Goal: Task Accomplishment & Management: Use online tool/utility

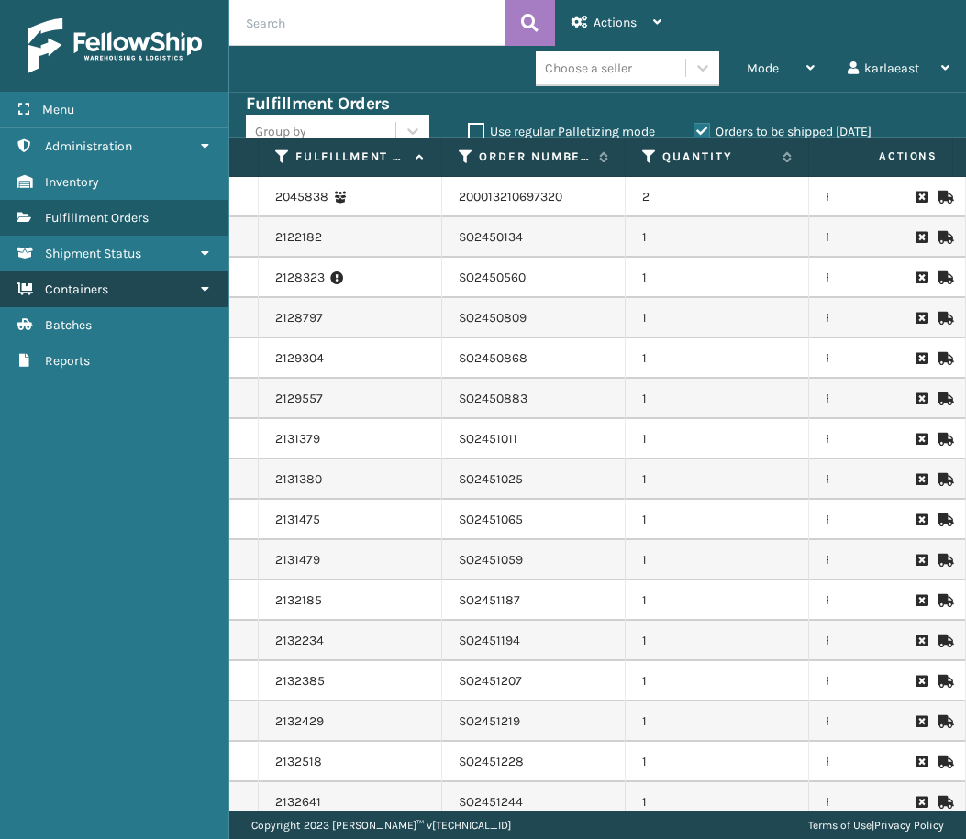
click at [105, 284] on span "Containers" at bounding box center [76, 290] width 63 height 16
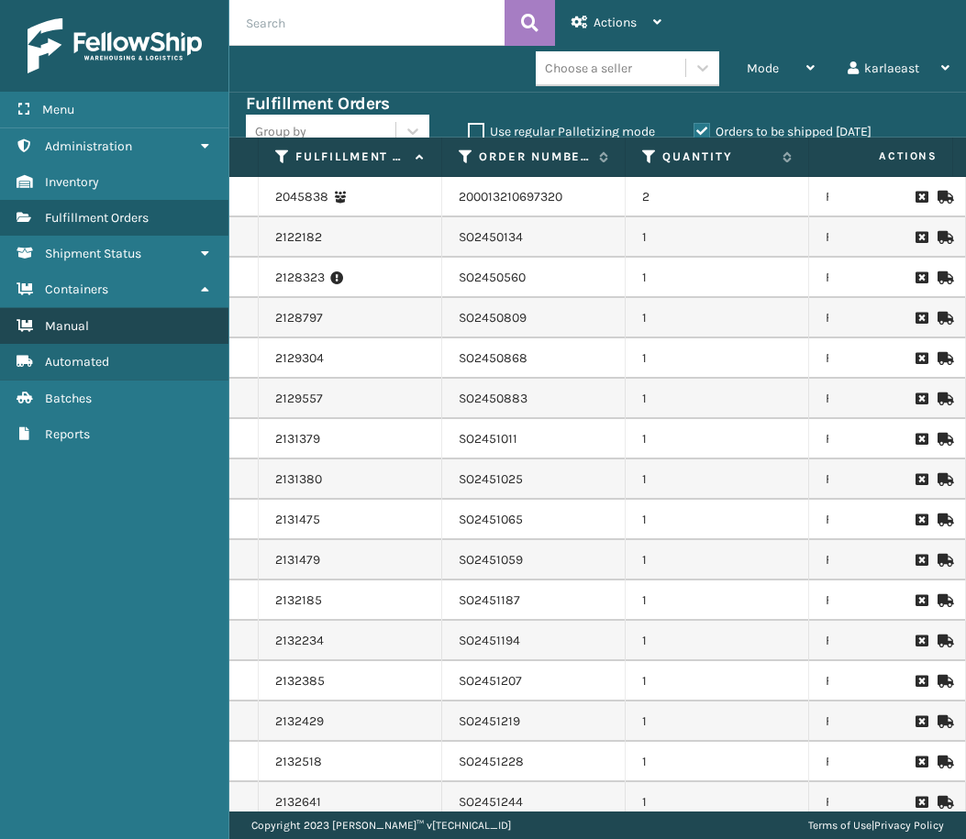
click at [116, 331] on link "Manual" at bounding box center [114, 326] width 228 height 36
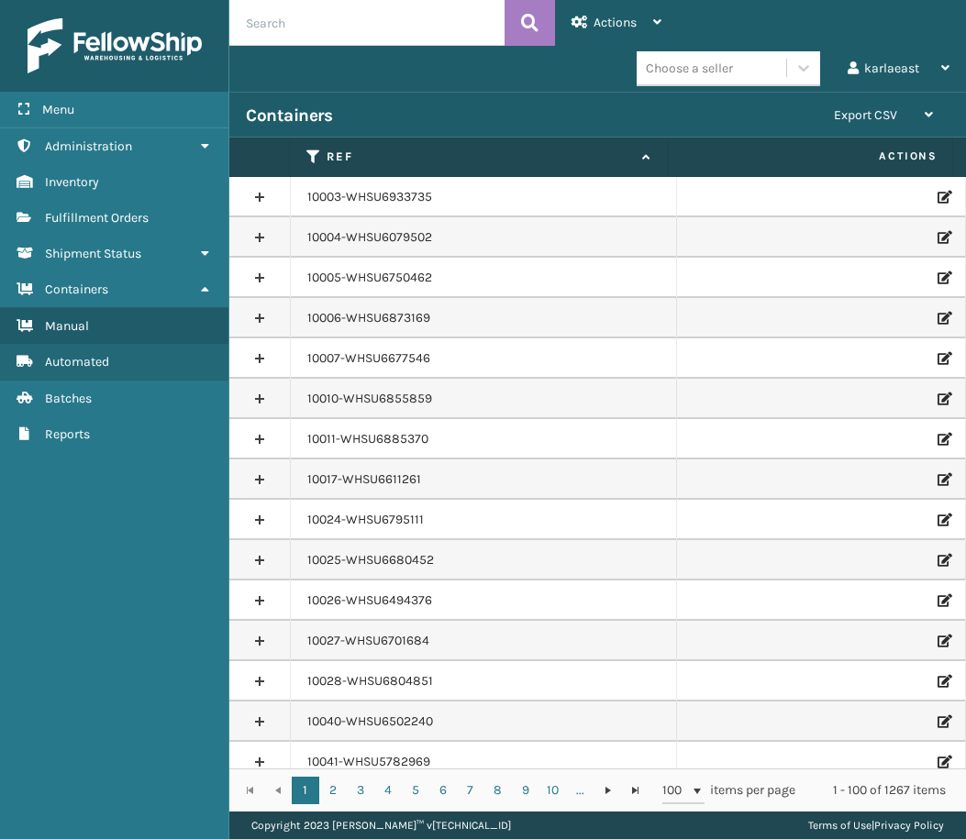
click at [305, 28] on input "text" at bounding box center [366, 23] width 275 height 46
paste input "PO50867"
type input "PO50867"
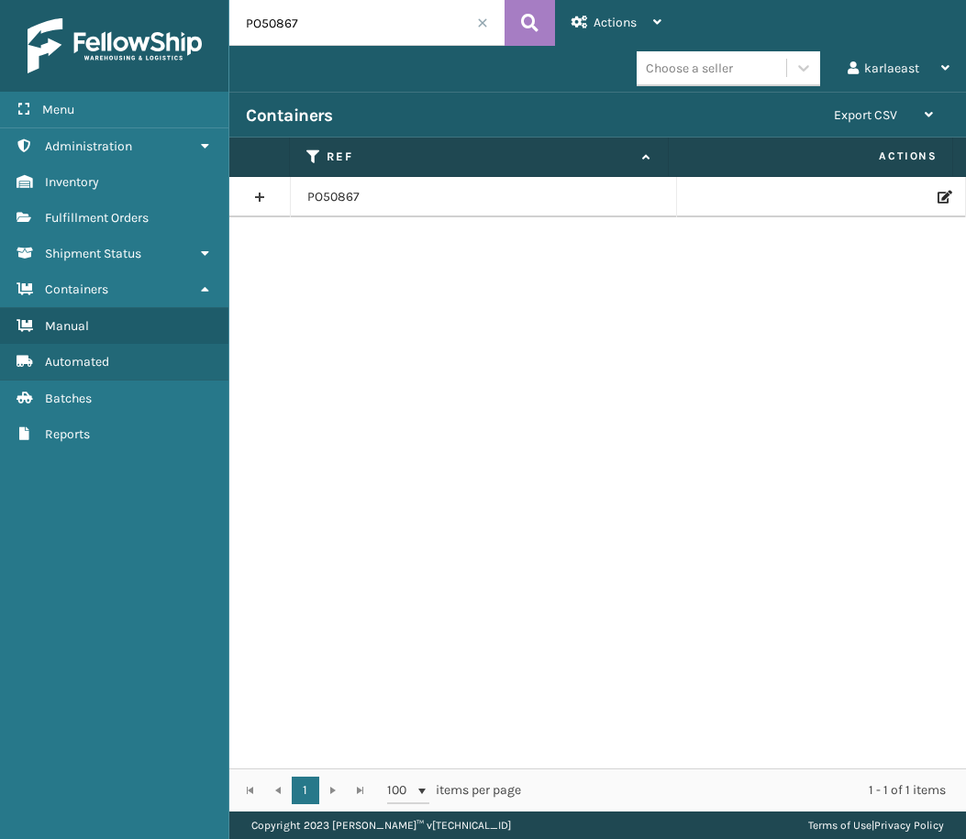
click at [937, 193] on icon at bounding box center [942, 197] width 11 height 13
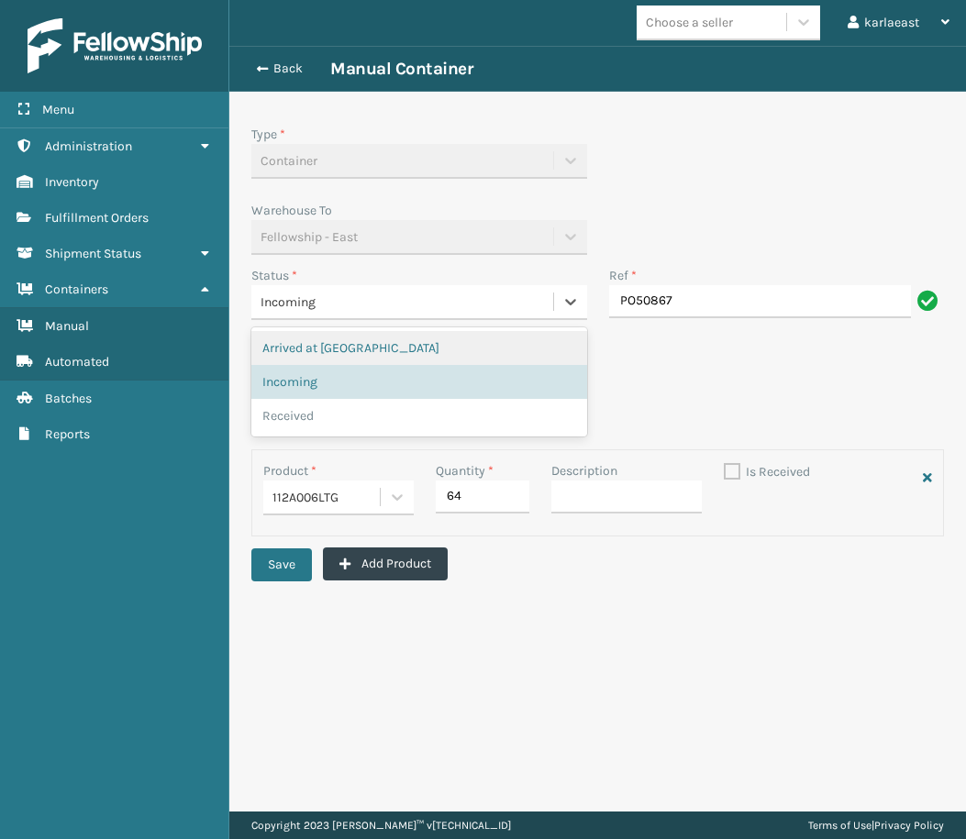
click at [437, 310] on div "Incoming" at bounding box center [402, 302] width 283 height 19
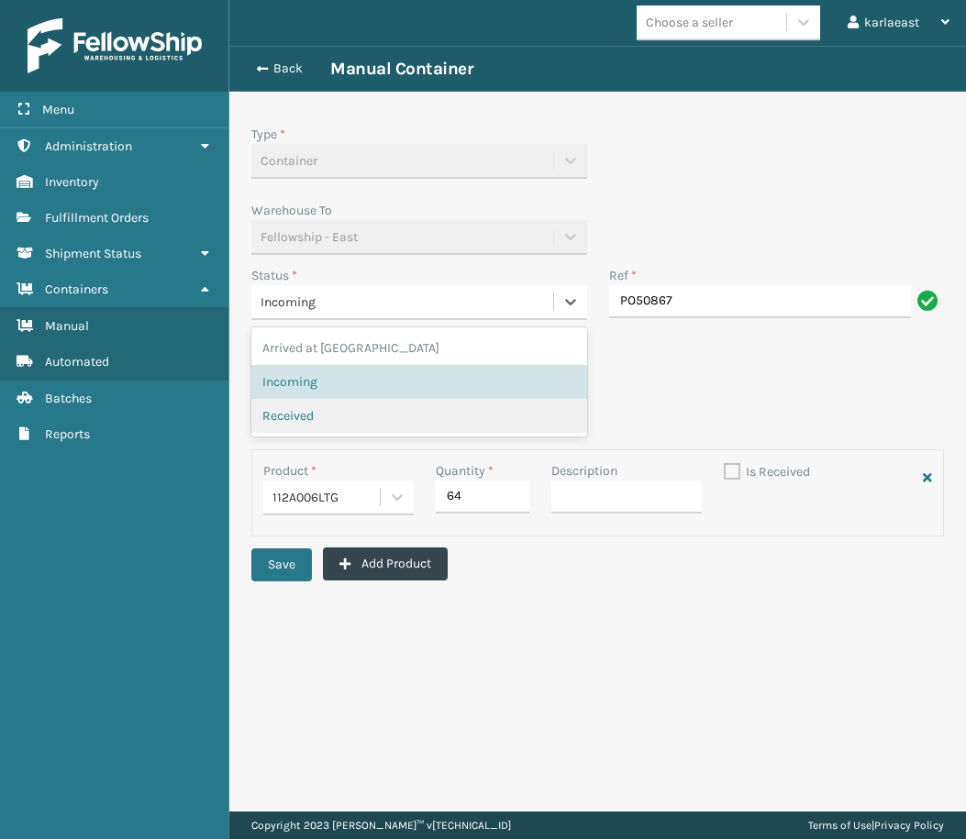
click at [291, 407] on span "Received" at bounding box center [287, 415] width 51 height 19
checkbox input "true"
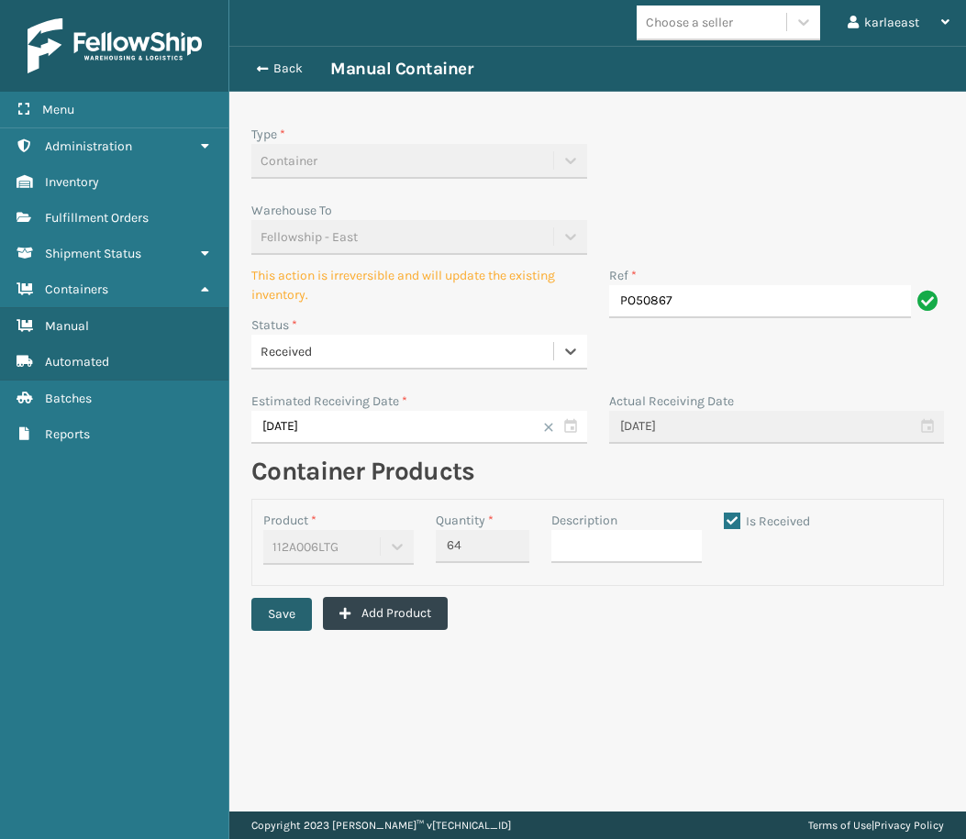
click at [300, 615] on button "Save" at bounding box center [281, 614] width 61 height 33
